Goal: Check status

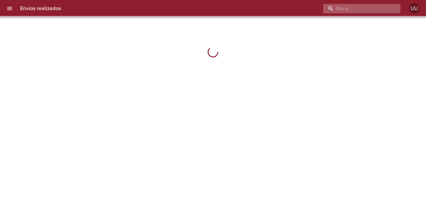
click at [381, 7] on input "buscar" at bounding box center [357, 8] width 68 height 9
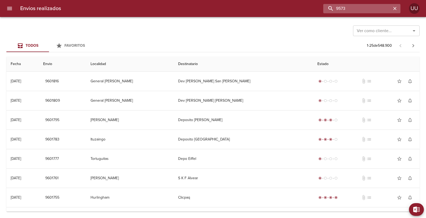
click at [381, 7] on input "9573" at bounding box center [357, 8] width 68 height 9
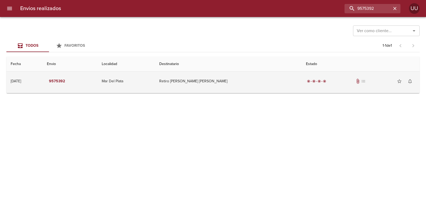
click at [255, 74] on td "Retiro [PERSON_NAME] [PERSON_NAME]" at bounding box center [228, 81] width 147 height 19
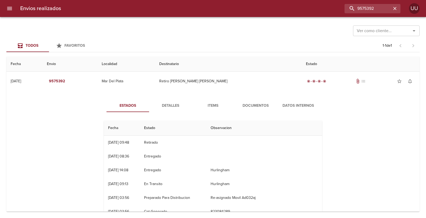
click at [247, 103] on span "Documentos" at bounding box center [255, 106] width 36 height 7
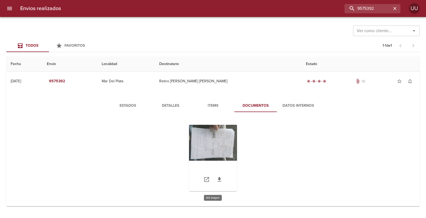
click at [229, 141] on div "Tabla de envíos del cliente" at bounding box center [213, 158] width 48 height 66
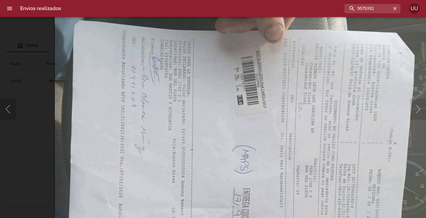
click at [240, 73] on img "Lightbox" at bounding box center [243, 142] width 379 height 284
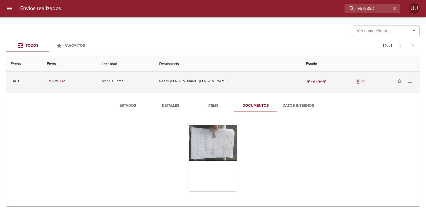
click at [247, 86] on td "Retiro [PERSON_NAME] [PERSON_NAME]" at bounding box center [228, 81] width 147 height 19
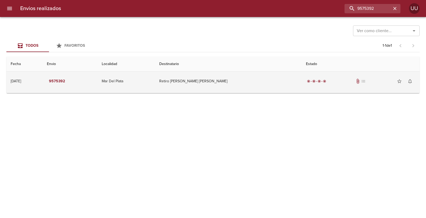
click at [247, 86] on td "Retiro [PERSON_NAME] [PERSON_NAME]" at bounding box center [228, 81] width 147 height 19
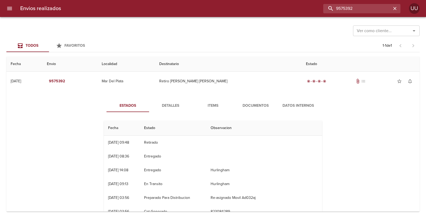
drag, startPoint x: 377, startPoint y: 9, endPoint x: 301, endPoint y: 9, distance: 76.3
click at [301, 9] on div "9575392" at bounding box center [232, 8] width 335 height 9
type input "[PERSON_NAME]"
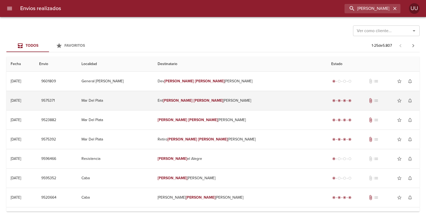
click at [223, 102] on em "[PERSON_NAME]" at bounding box center [208, 100] width 30 height 5
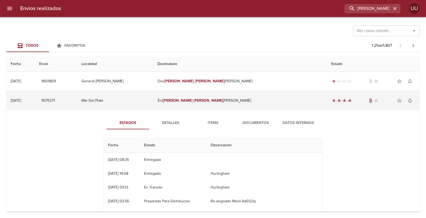
click at [223, 103] on em "[PERSON_NAME]" at bounding box center [208, 100] width 30 height 5
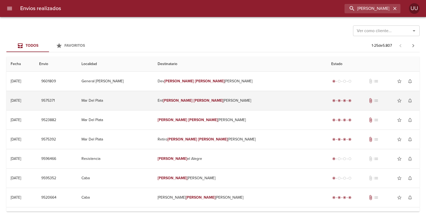
click at [223, 106] on td "Ent [PERSON_NAME] [PERSON_NAME] Carolina B" at bounding box center [239, 100] width 173 height 19
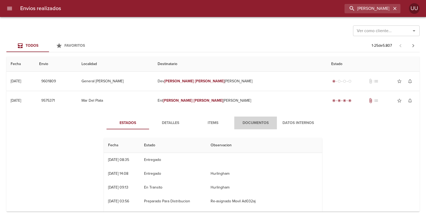
click at [254, 119] on button "Documentos" at bounding box center [255, 123] width 43 height 13
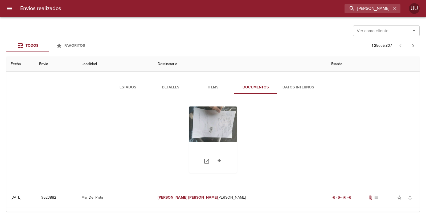
scroll to position [59, 0]
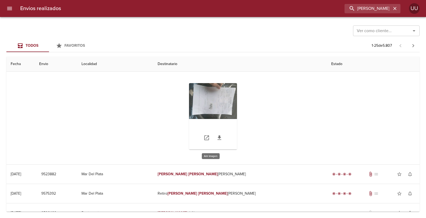
click at [222, 108] on div "Tabla de envíos del cliente" at bounding box center [213, 116] width 48 height 66
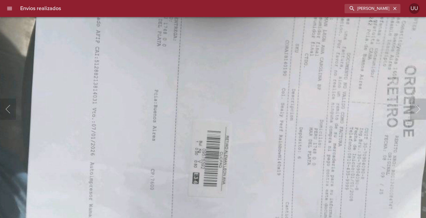
click at [240, 94] on img "Lightbox" at bounding box center [232, 106] width 478 height 359
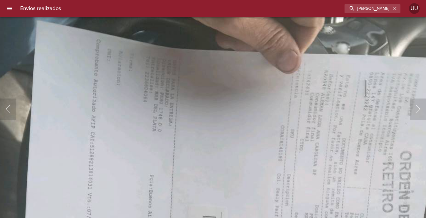
click at [155, 108] on img "Lightbox" at bounding box center [228, 191] width 478 height 359
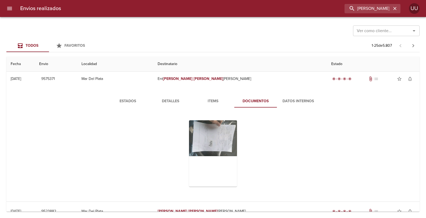
scroll to position [0, 0]
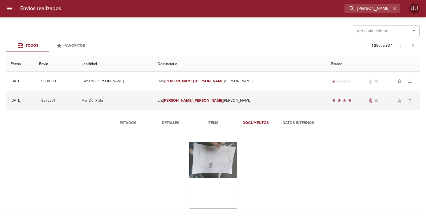
click at [205, 101] on td "Ent [PERSON_NAME] [PERSON_NAME] Carolina B" at bounding box center [239, 100] width 173 height 19
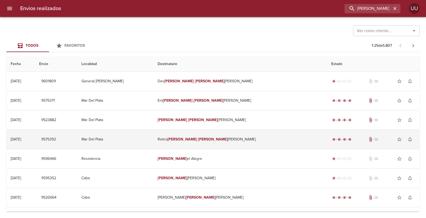
click at [197, 142] on em "[PERSON_NAME]" at bounding box center [182, 139] width 30 height 5
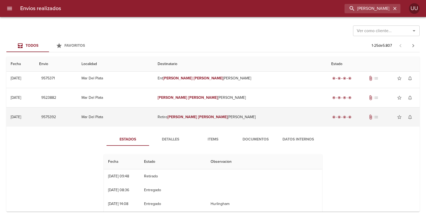
scroll to position [59, 0]
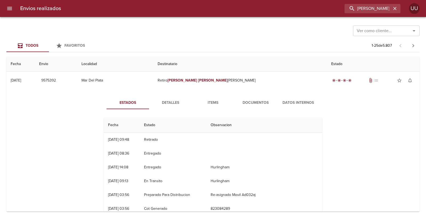
click at [244, 101] on span "Documentos" at bounding box center [255, 103] width 36 height 7
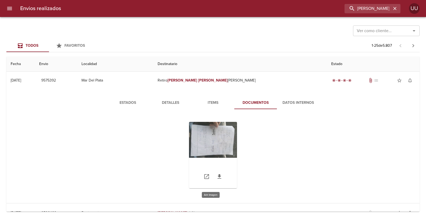
click at [214, 136] on div "Tabla de envíos del cliente" at bounding box center [213, 155] width 48 height 66
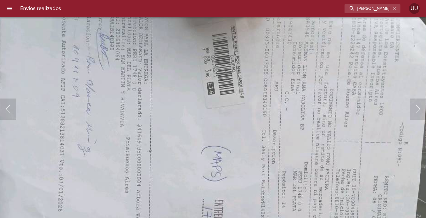
click at [224, 95] on img "Lightbox" at bounding box center [215, 141] width 478 height 359
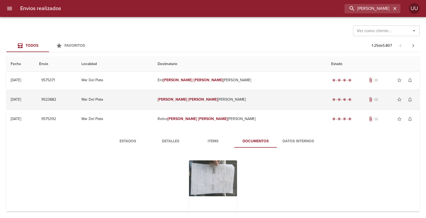
scroll to position [0, 0]
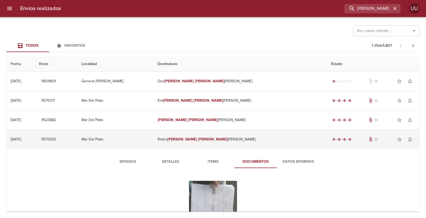
click at [251, 141] on td "Retiro [PERSON_NAME] [PERSON_NAME]" at bounding box center [239, 139] width 173 height 19
